Goal: Information Seeking & Learning: Find specific fact

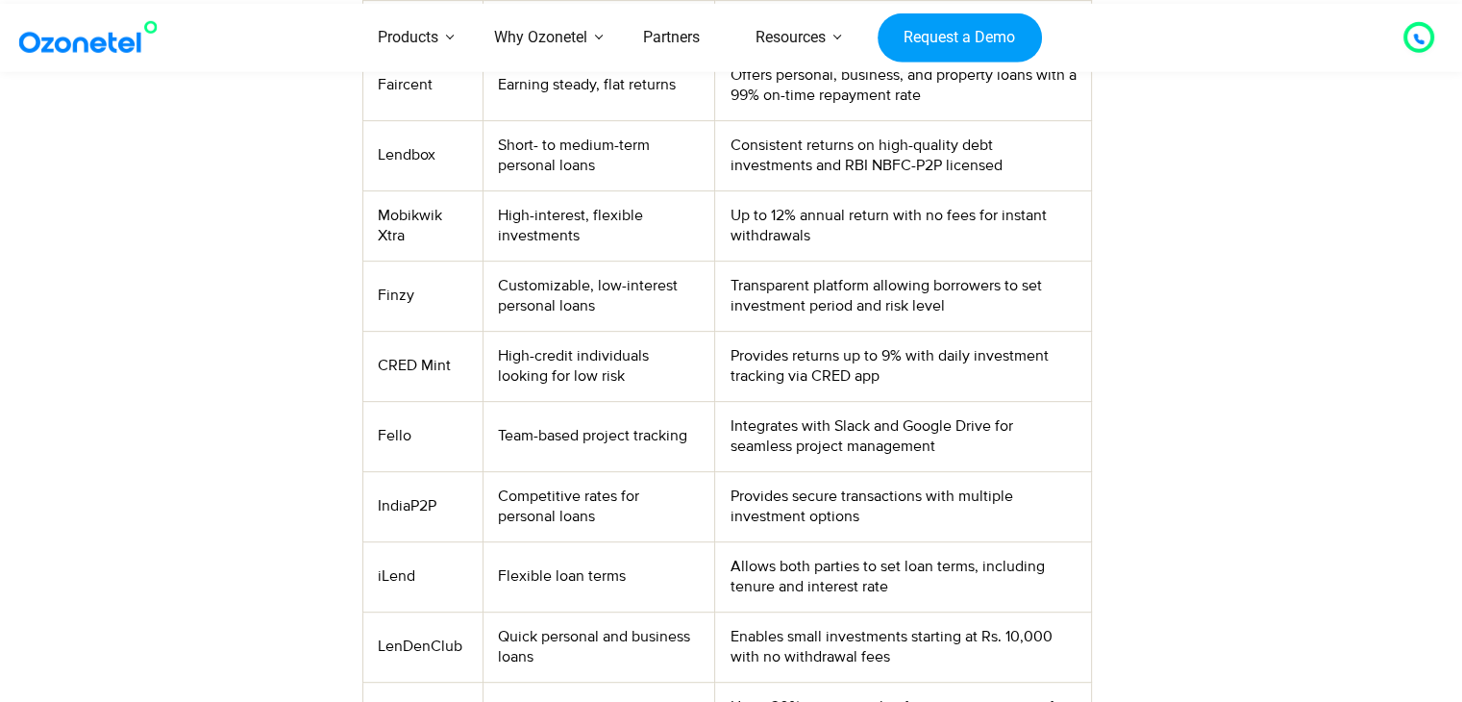
scroll to position [756, 0]
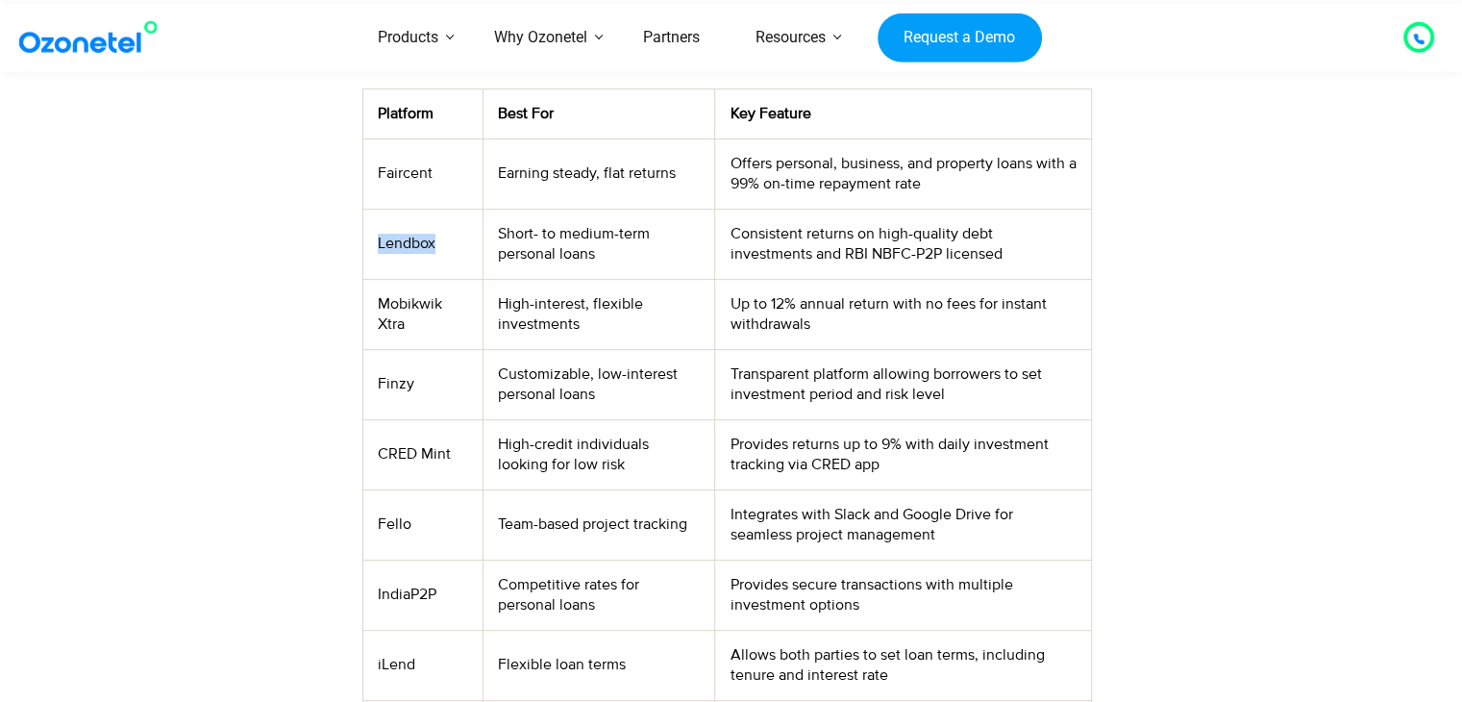
drag, startPoint x: 379, startPoint y: 244, endPoint x: 434, endPoint y: 243, distance: 55.8
click at [434, 243] on td "Lendbox" at bounding box center [422, 244] width 120 height 70
copy td "Lendbox"
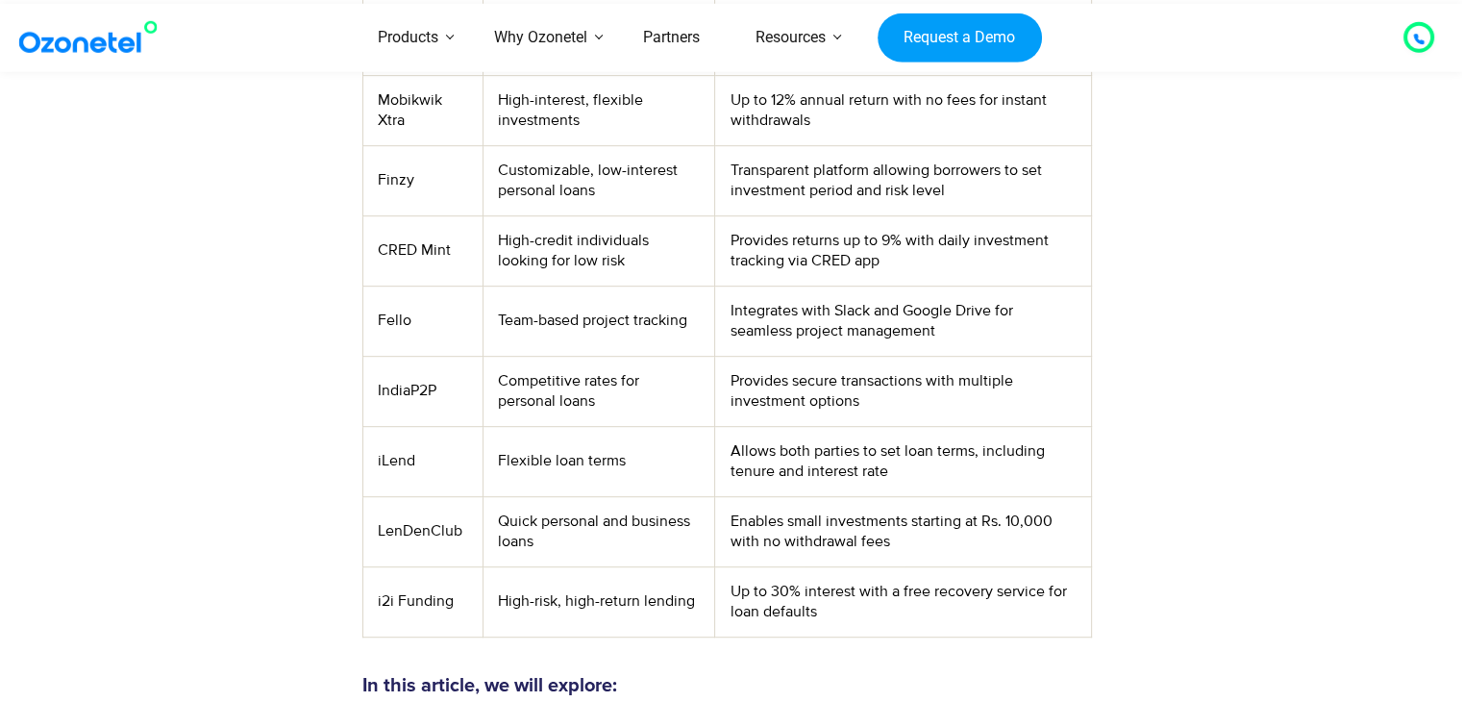
scroll to position [942, 0]
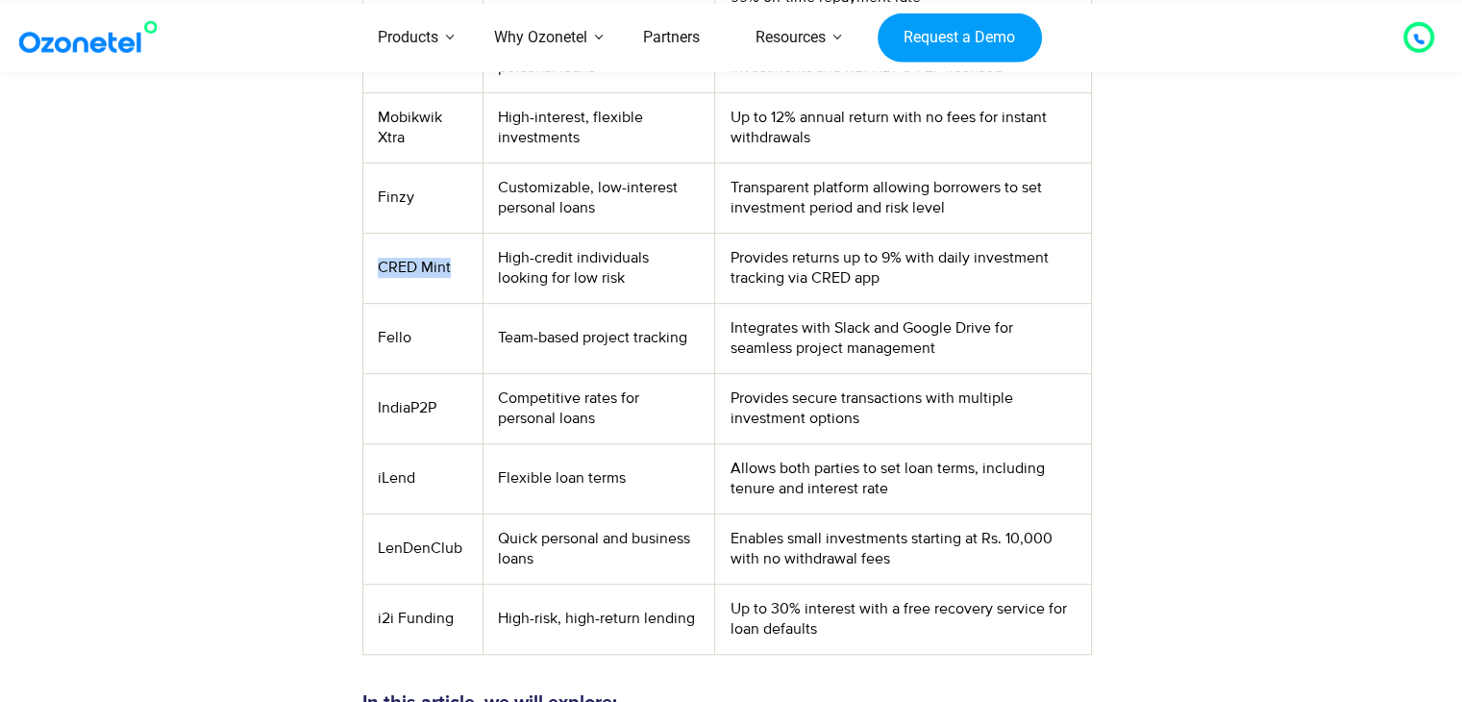
drag, startPoint x: 378, startPoint y: 265, endPoint x: 451, endPoint y: 270, distance: 73.2
click at [451, 270] on td "CRED Mint" at bounding box center [422, 268] width 120 height 70
copy td "CRED Mint"
click at [408, 408] on td "IndiaP2P" at bounding box center [422, 408] width 120 height 70
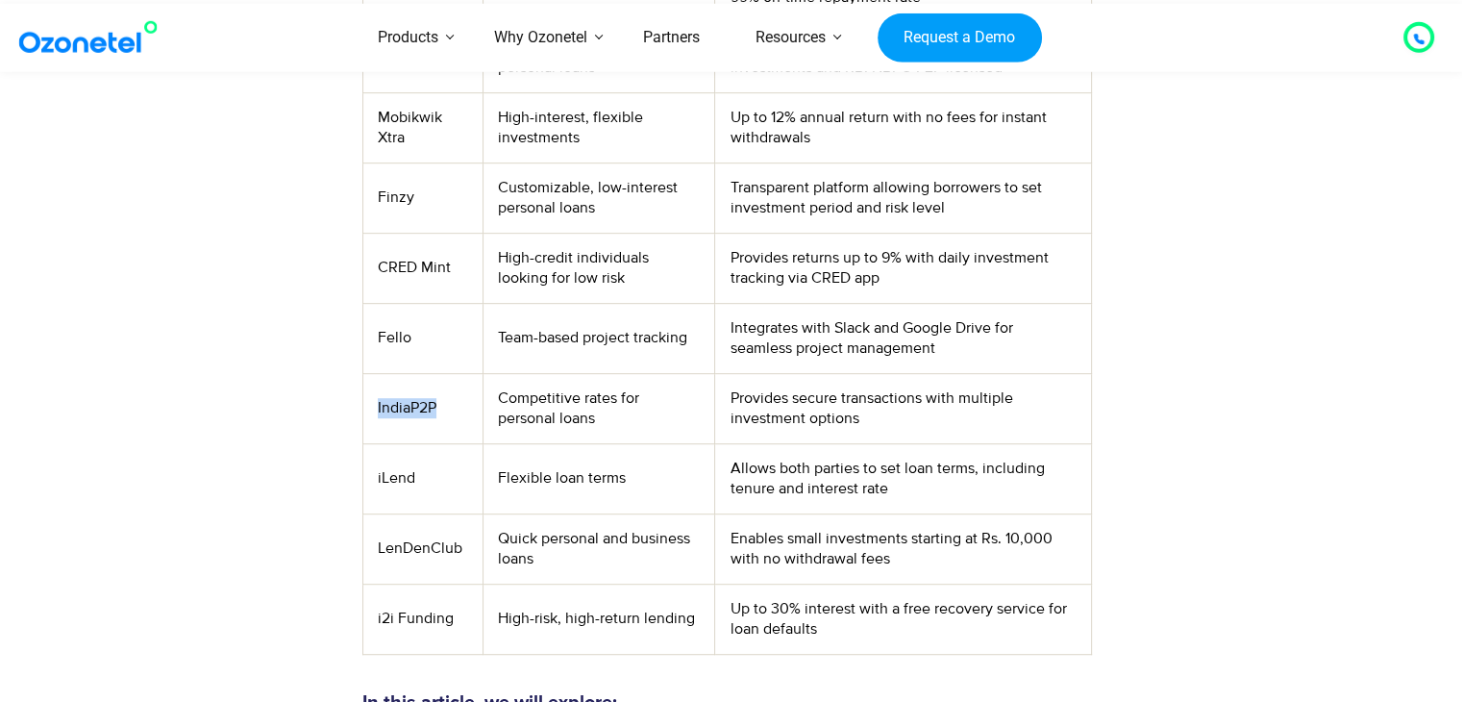
copy td "IndiaP2P"
